Goal: Find specific page/section: Find specific page/section

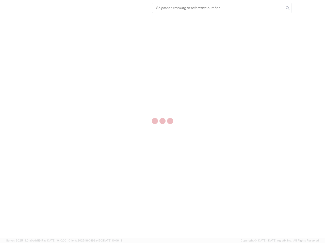
select select "US"
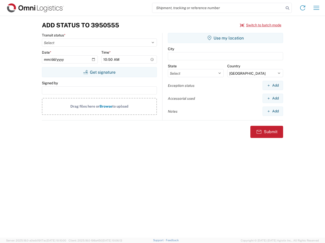
click at [218, 8] on input "search" at bounding box center [217, 8] width 131 height 10
click at [287, 8] on icon at bounding box center [286, 8] width 7 height 7
click at [302, 8] on icon at bounding box center [302, 8] width 8 height 8
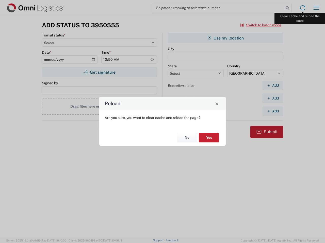
click at [316, 8] on div "Reload Are you sure, you want to clear cache and reload the page? No Yes" at bounding box center [162, 121] width 325 height 243
click at [260, 25] on div "Reload Are you sure, you want to clear cache and reload the page? No Yes" at bounding box center [162, 121] width 325 height 243
click at [99, 72] on div "Reload Are you sure, you want to clear cache and reload the page? No Yes" at bounding box center [162, 121] width 325 height 243
click at [225, 38] on div "Reload Are you sure, you want to clear cache and reload the page? No Yes" at bounding box center [162, 121] width 325 height 243
click at [272, 85] on div "Reload Are you sure, you want to clear cache and reload the page? No Yes" at bounding box center [162, 121] width 325 height 243
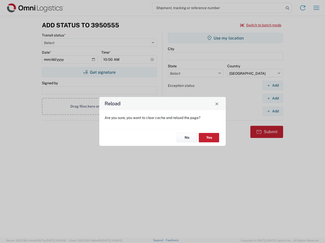
click at [272, 98] on div "Reload Are you sure, you want to clear cache and reload the page? No Yes" at bounding box center [162, 121] width 325 height 243
click at [272, 111] on div "Reload Are you sure, you want to clear cache and reload the page? No Yes" at bounding box center [162, 121] width 325 height 243
